Goal: Information Seeking & Learning: Learn about a topic

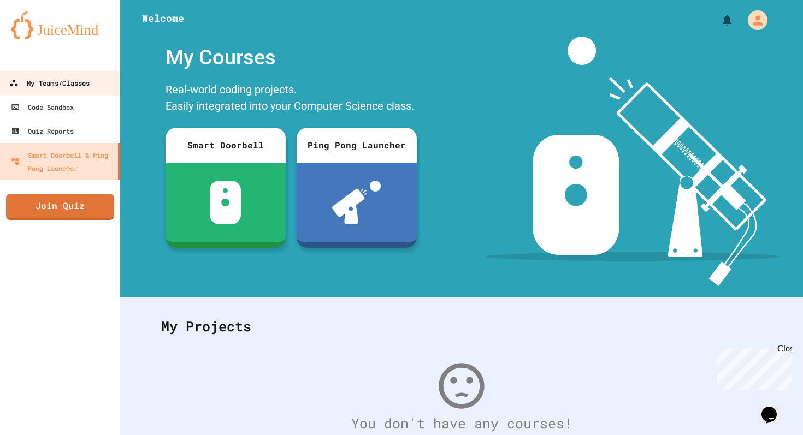
click at [52, 87] on div "My Teams/Classes" at bounding box center [49, 83] width 80 height 14
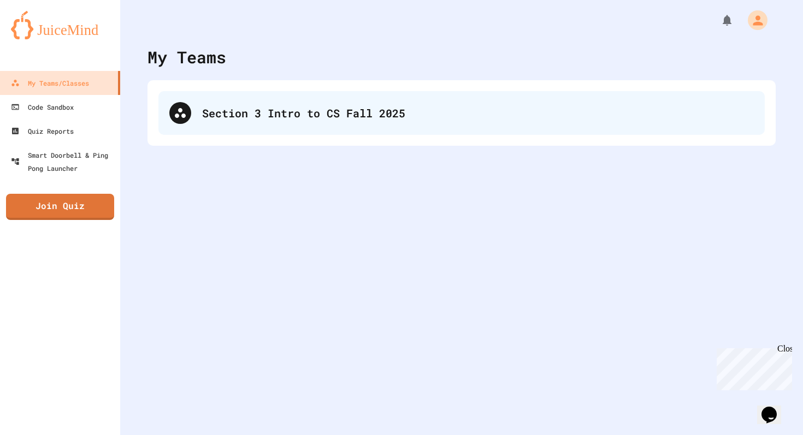
click at [164, 117] on div "Section 3 Intro to CS Fall 2025" at bounding box center [461, 113] width 606 height 44
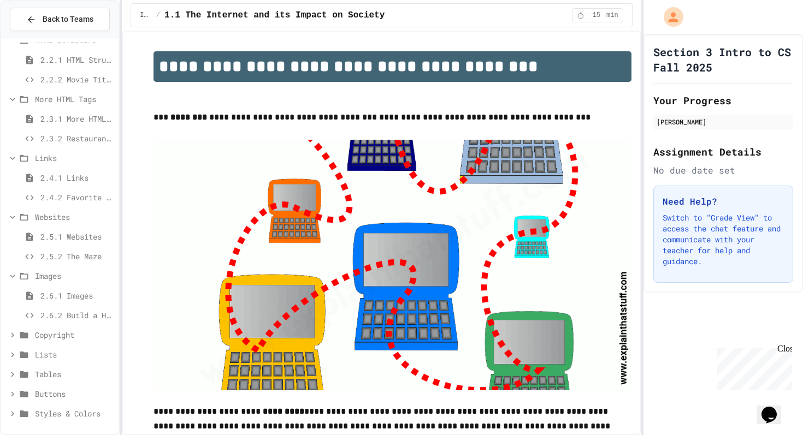
click at [58, 235] on span "2.5.1 Websites" at bounding box center [77, 236] width 74 height 11
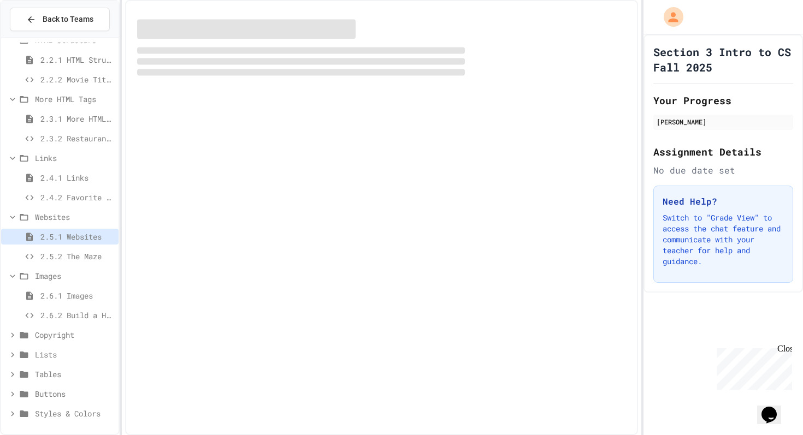
scroll to position [262, 0]
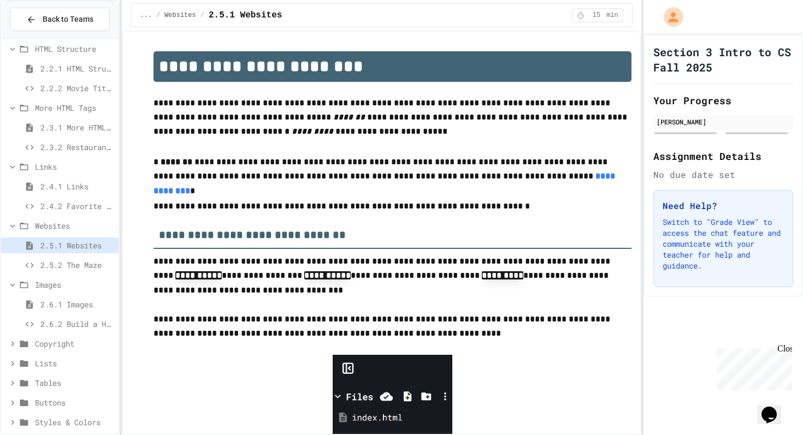
click at [59, 262] on span "2.5.2 The Maze" at bounding box center [77, 264] width 74 height 11
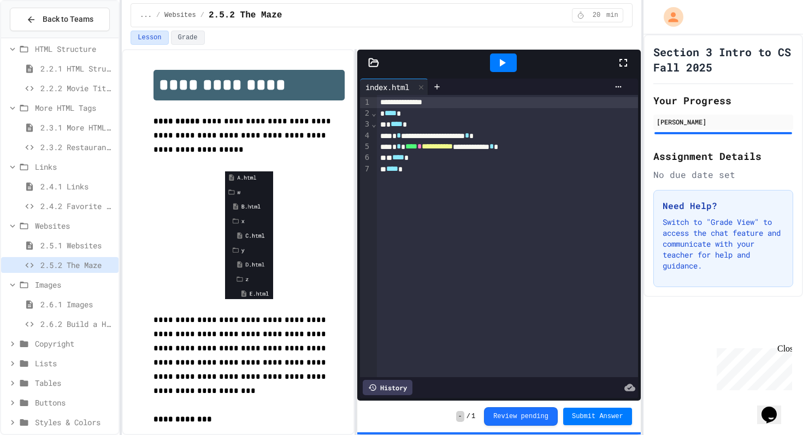
scroll to position [124, 0]
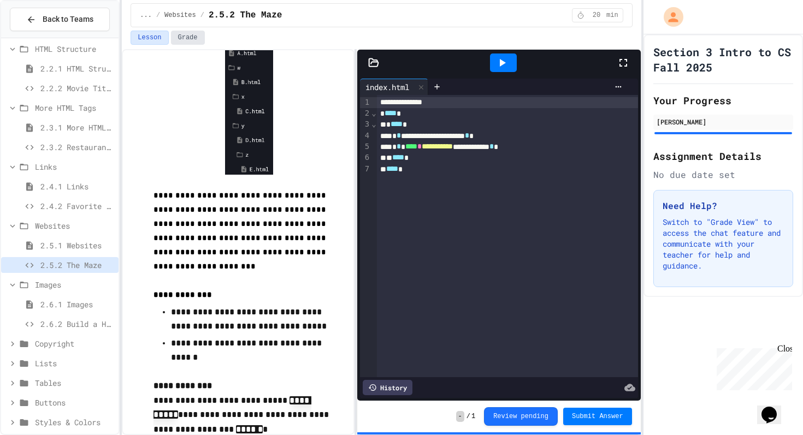
click at [191, 39] on button "Grade" at bounding box center [188, 38] width 34 height 14
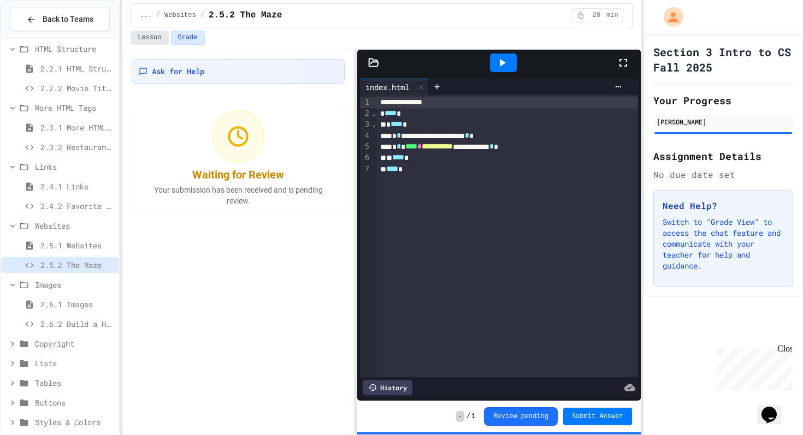
click at [149, 35] on button "Lesson" at bounding box center [149, 38] width 38 height 14
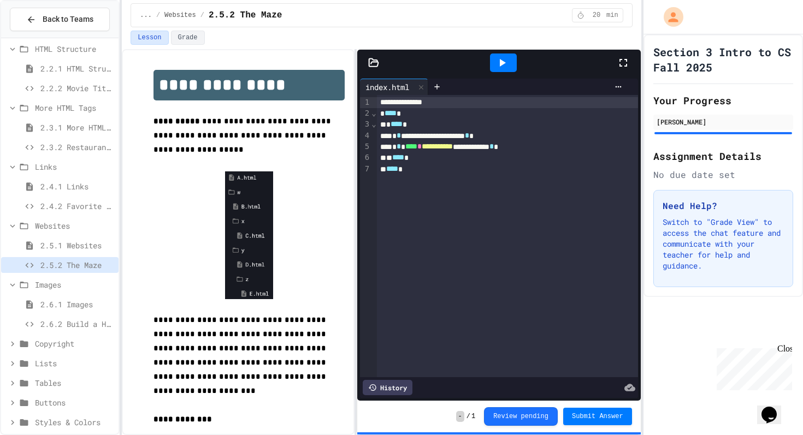
click at [617, 69] on icon at bounding box center [622, 62] width 13 height 13
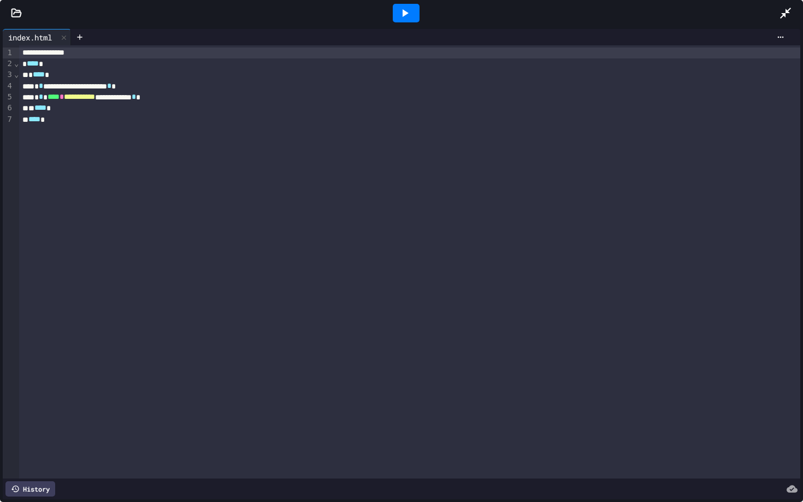
click at [16, 15] on icon at bounding box center [16, 13] width 11 height 11
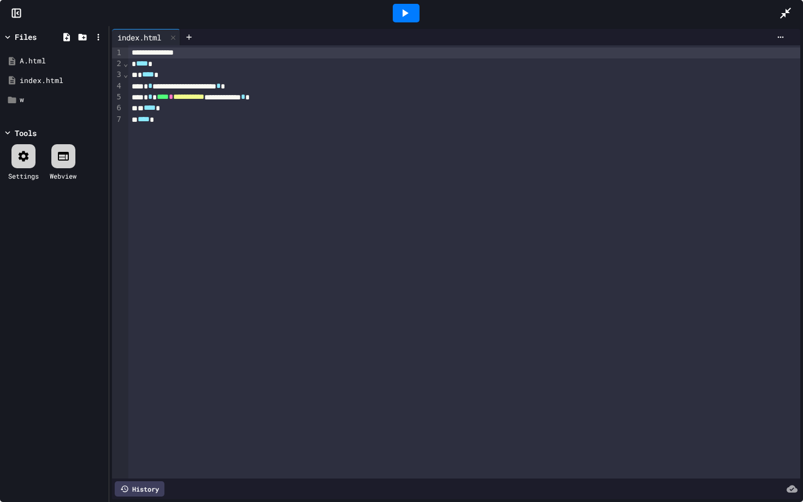
click at [780, 12] on icon at bounding box center [784, 13] width 13 height 13
